Goal: Transaction & Acquisition: Purchase product/service

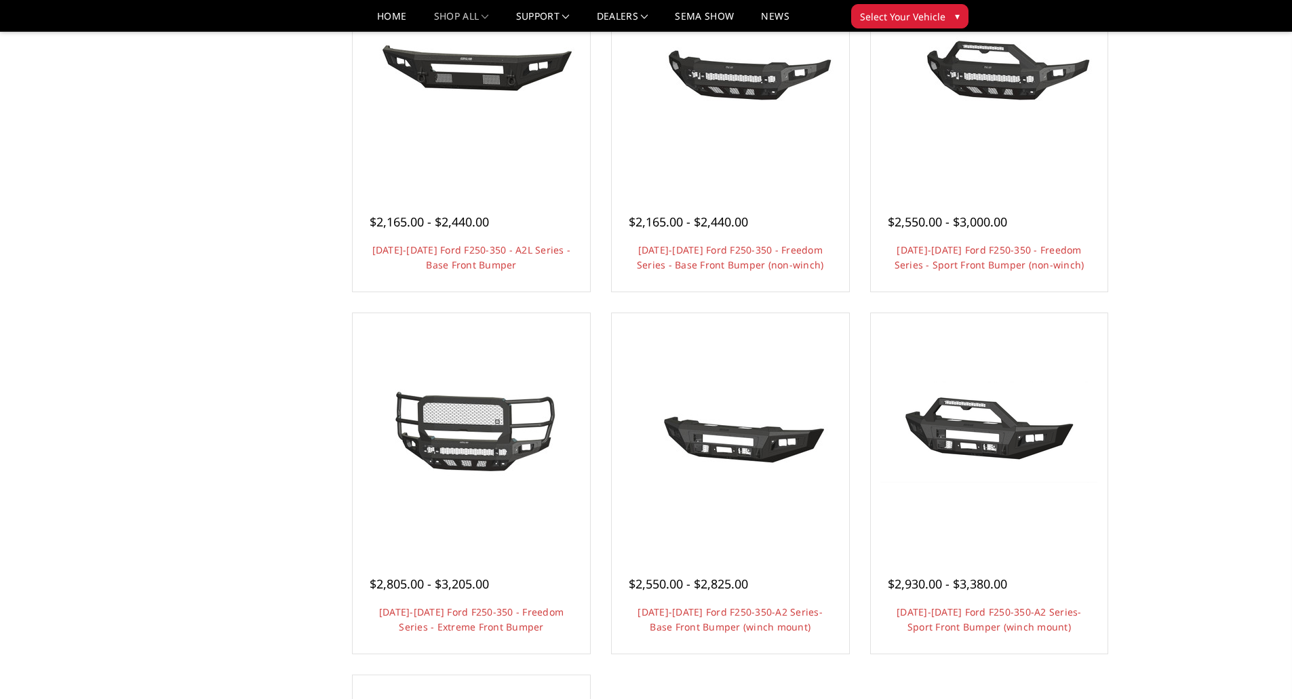
scroll to position [578, 0]
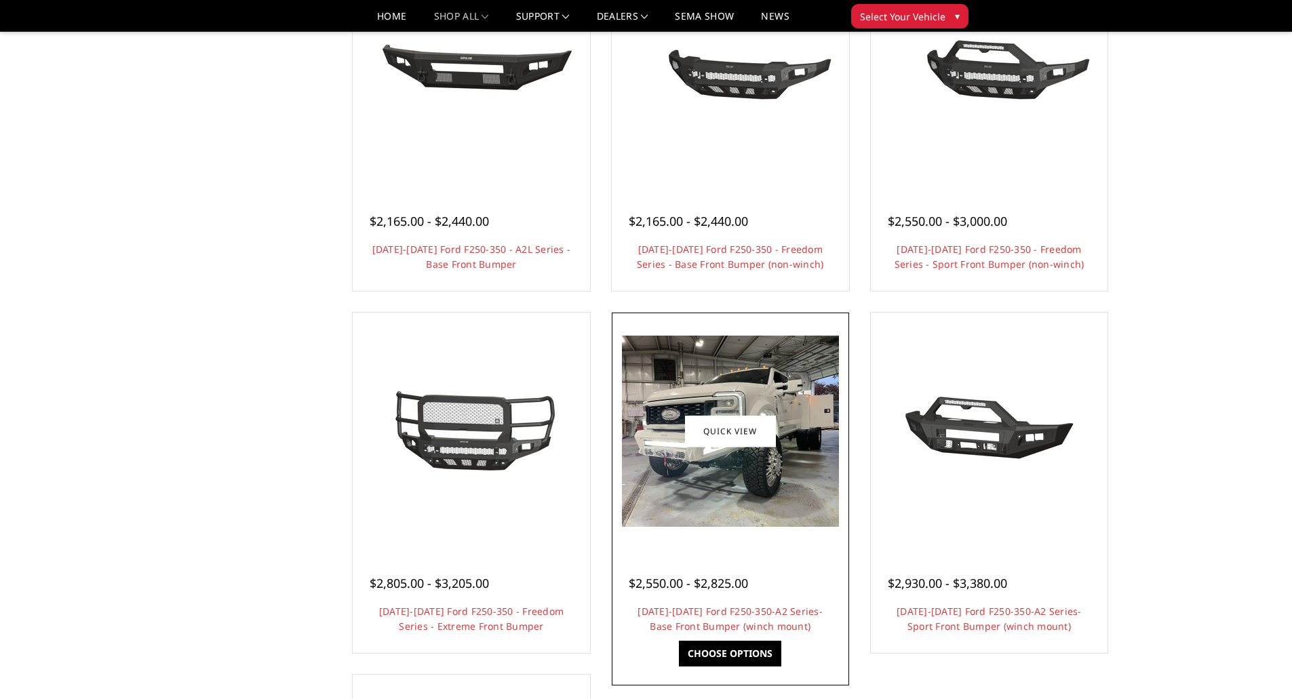
drag, startPoint x: 0, startPoint y: 0, endPoint x: 768, endPoint y: 503, distance: 918.2
click at [768, 503] on img at bounding box center [730, 431] width 217 height 191
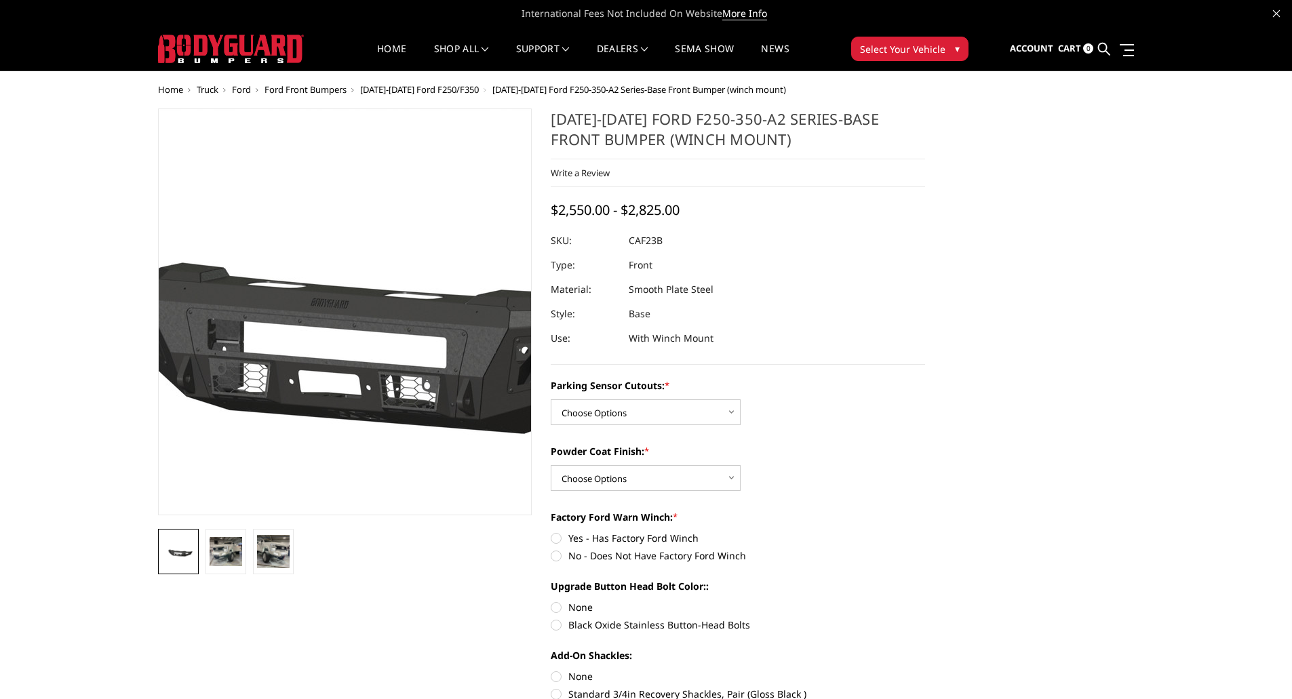
click at [338, 308] on img at bounding box center [355, 312] width 868 height 406
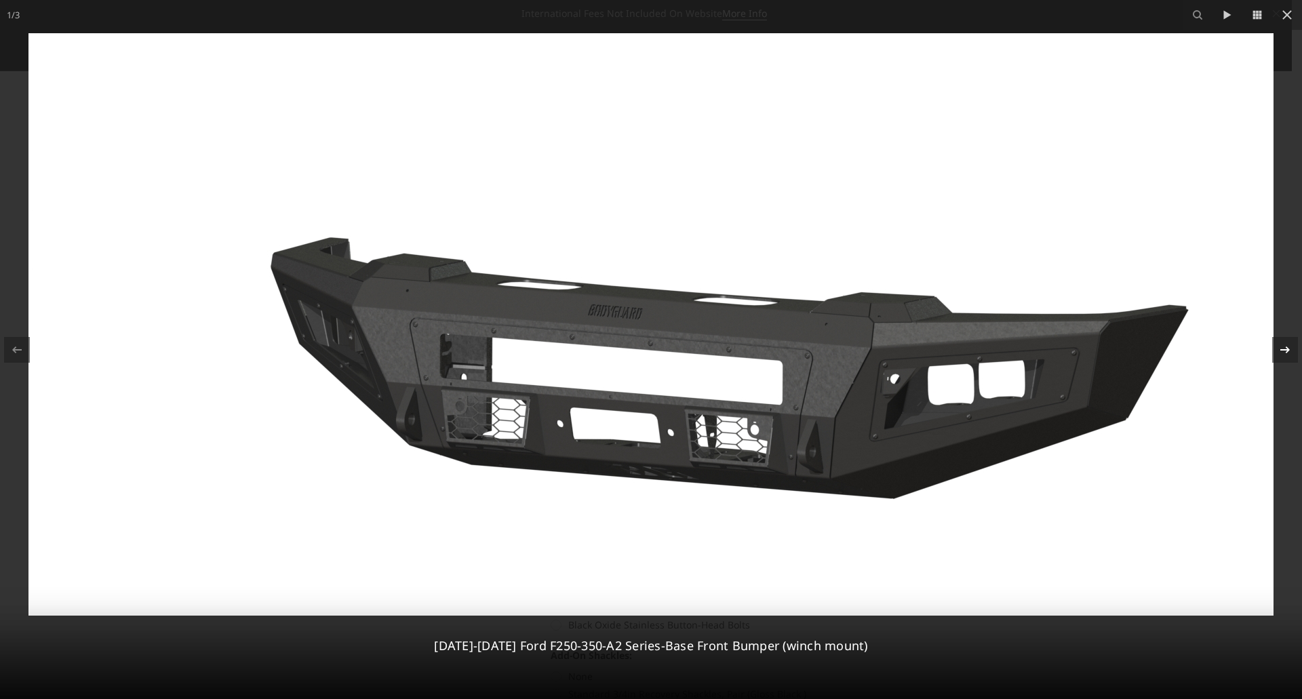
click at [1281, 357] on icon at bounding box center [1285, 350] width 16 height 16
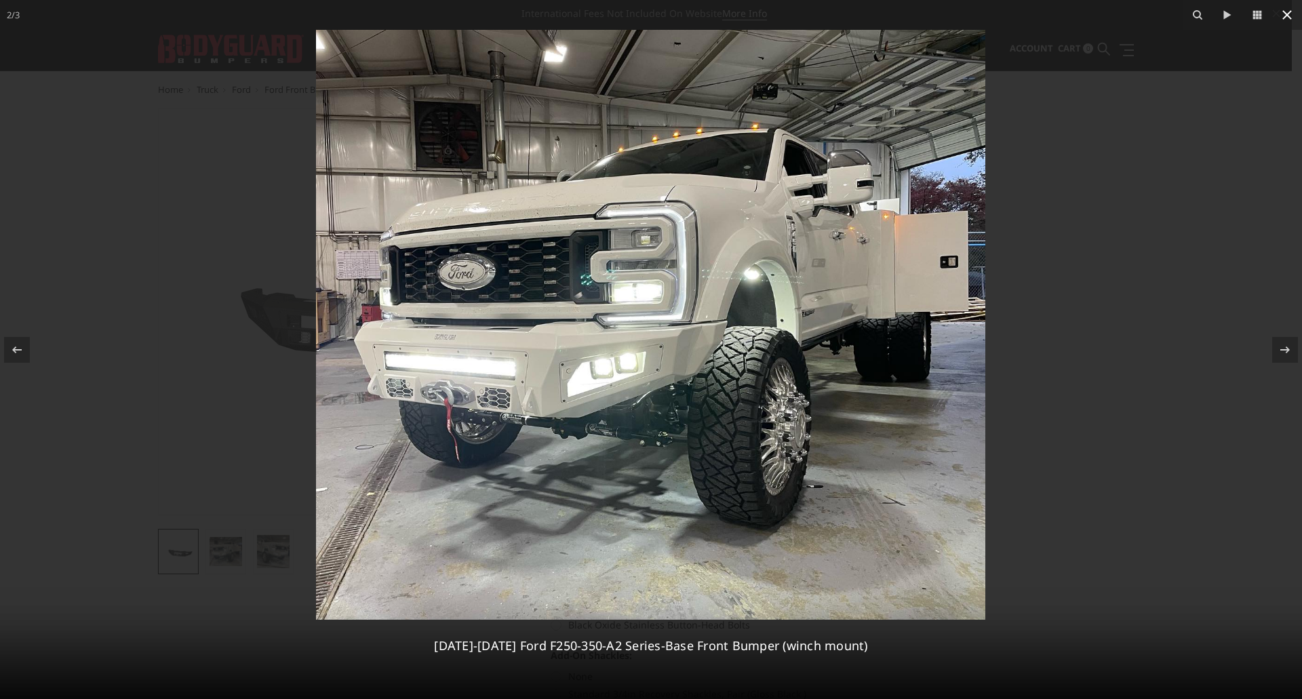
click at [1292, 12] on icon at bounding box center [1287, 15] width 16 height 16
